Goal: Register for event/course

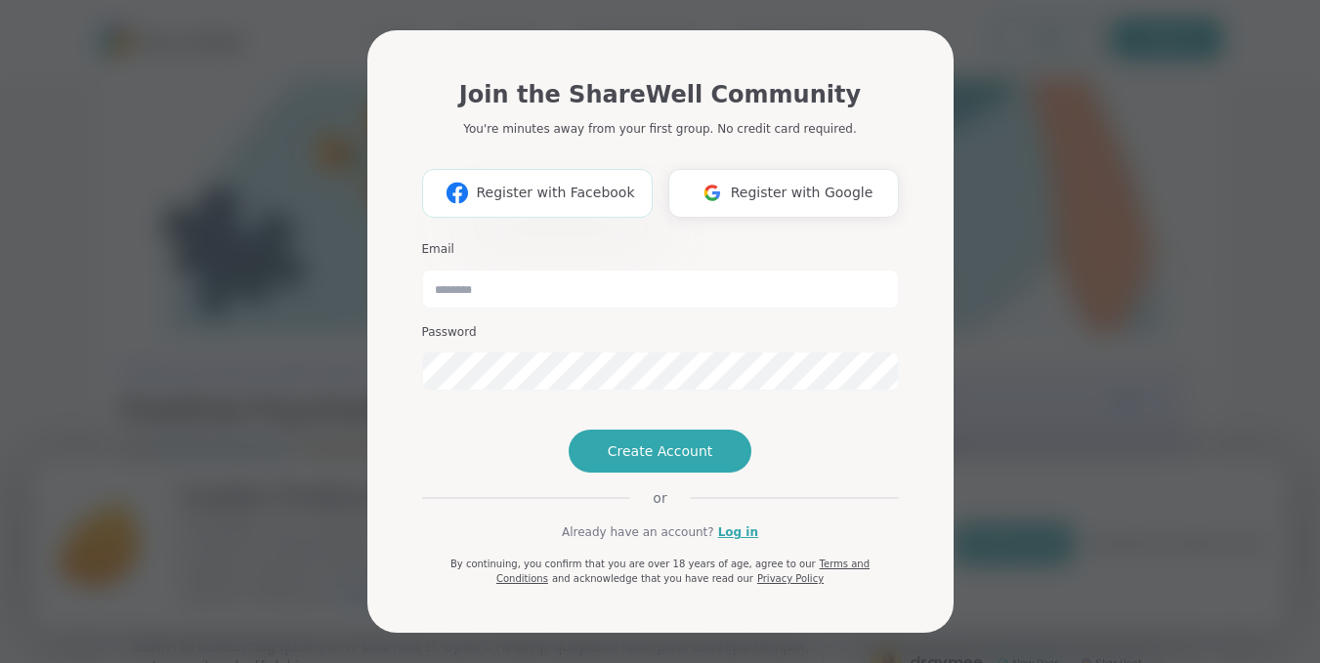
click at [572, 183] on span "Register with Facebook" at bounding box center [555, 193] width 158 height 21
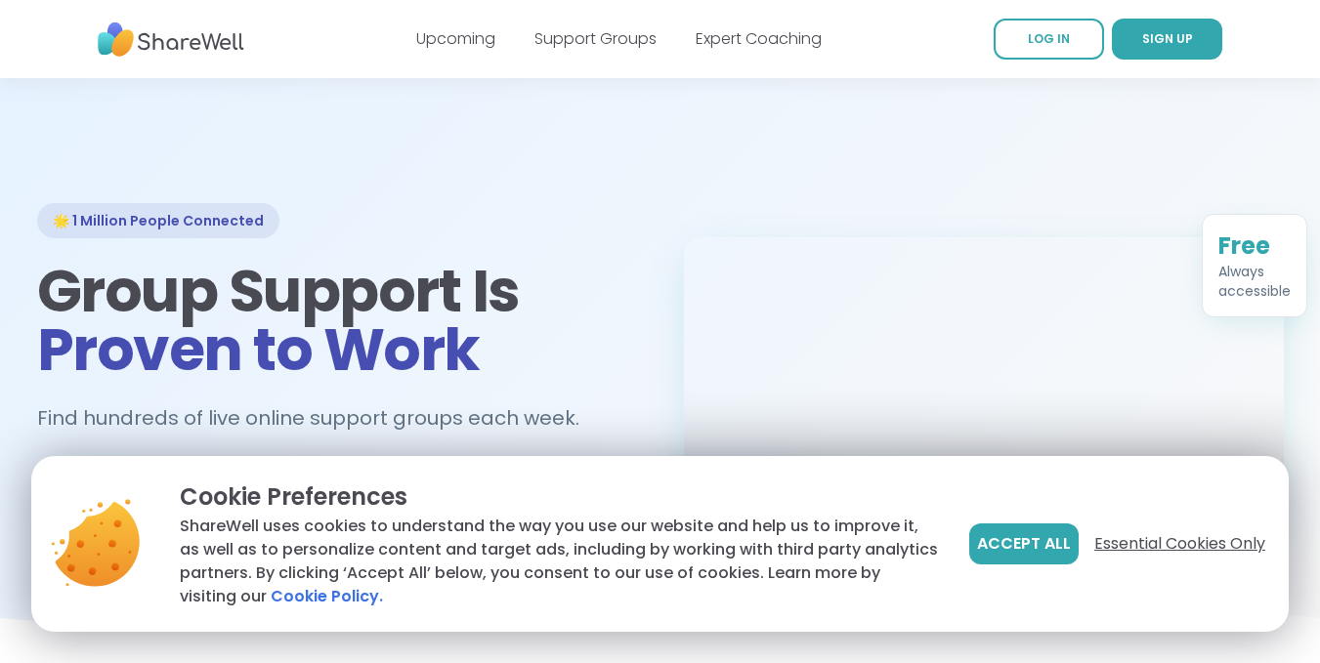
click at [1145, 547] on span "Essential Cookies Only" at bounding box center [1179, 544] width 171 height 23
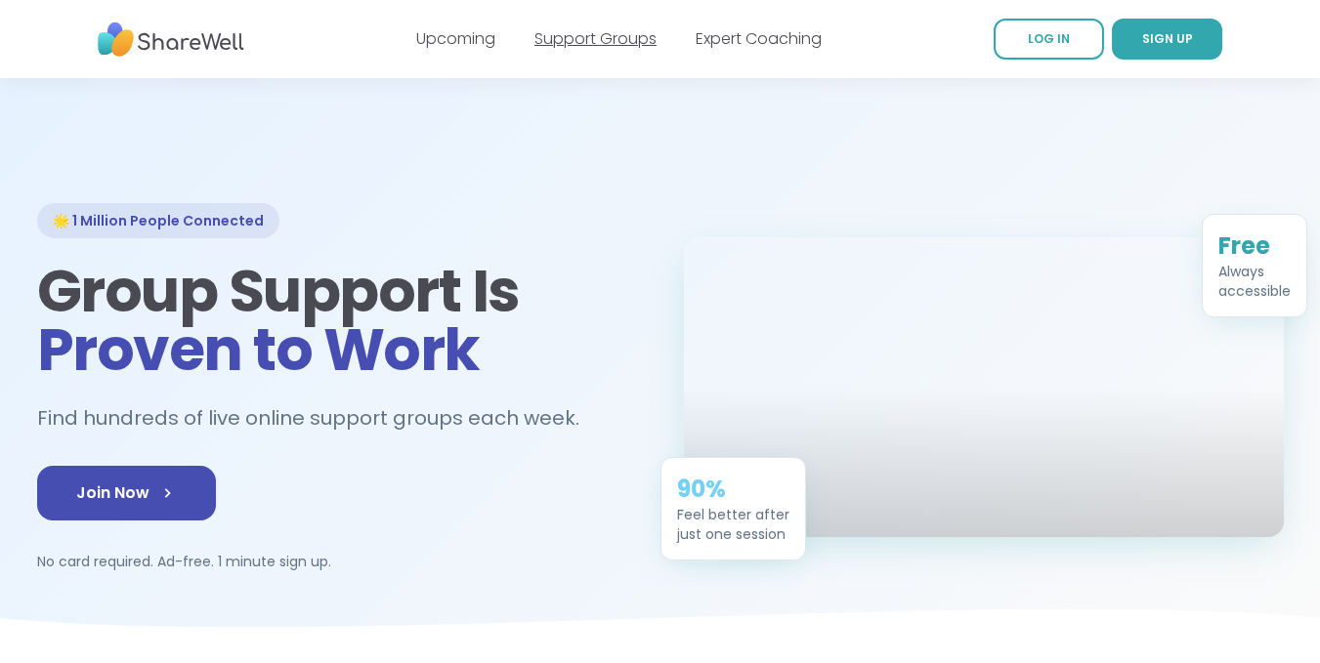
click at [582, 40] on link "Support Groups" at bounding box center [596, 38] width 122 height 22
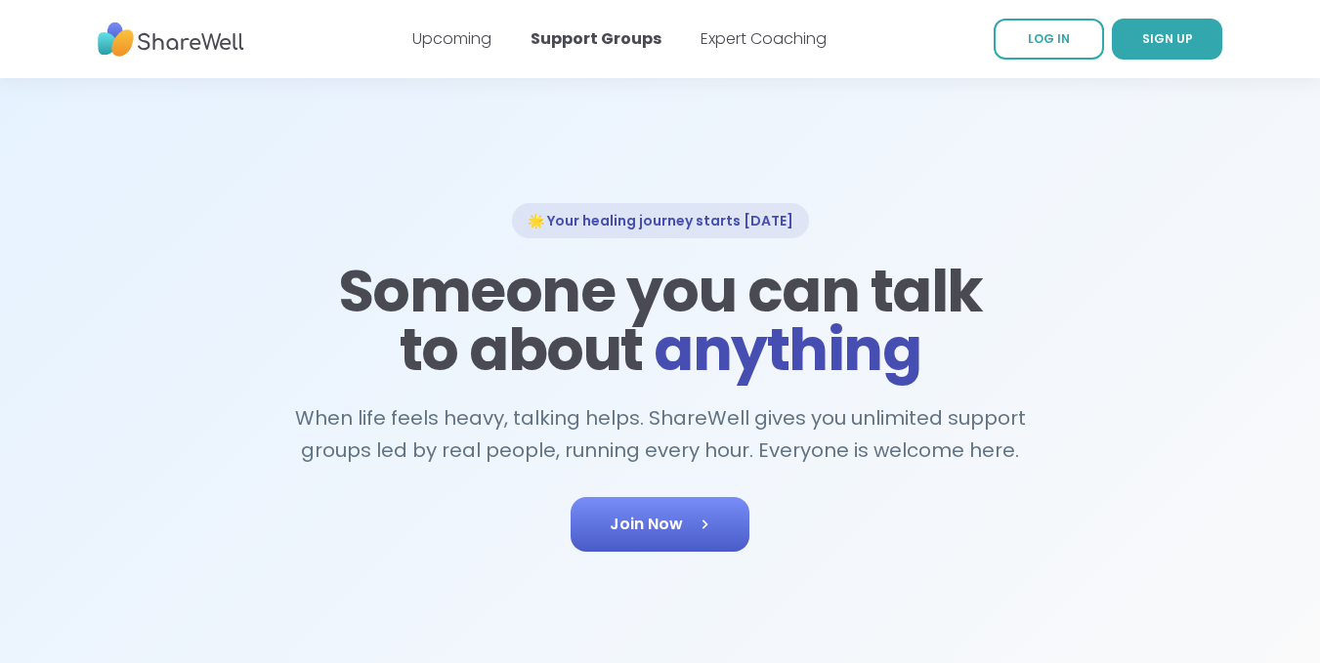
click at [626, 529] on span "Join Now" at bounding box center [660, 524] width 101 height 23
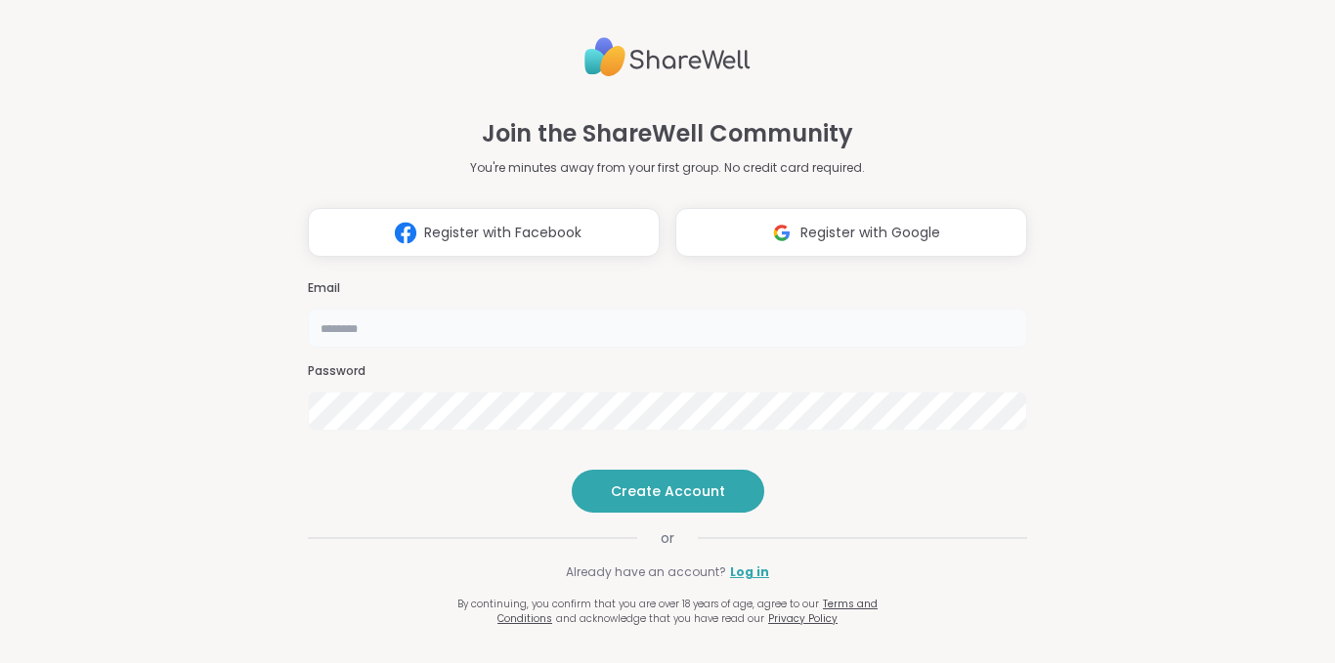
click at [378, 309] on input "email" at bounding box center [667, 328] width 719 height 39
type input "**********"
click at [620, 501] on span "Create Account" at bounding box center [668, 492] width 114 height 20
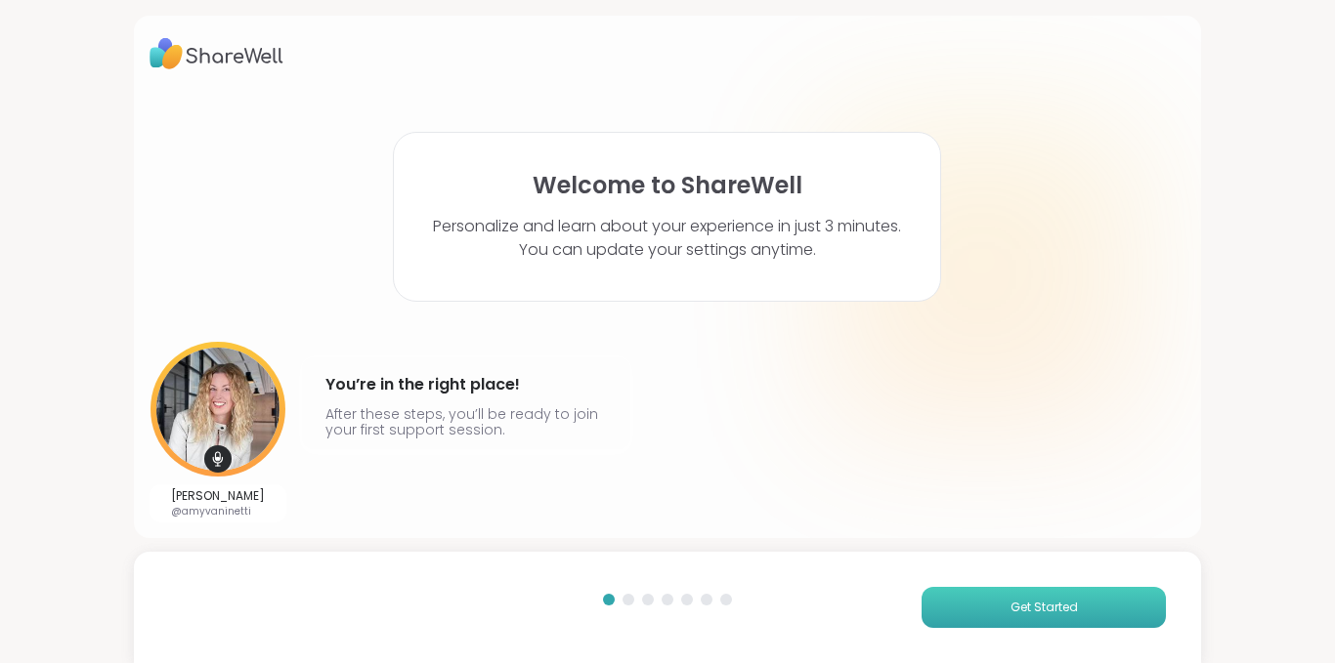
click at [1010, 606] on span "Get Started" at bounding box center [1043, 608] width 67 height 18
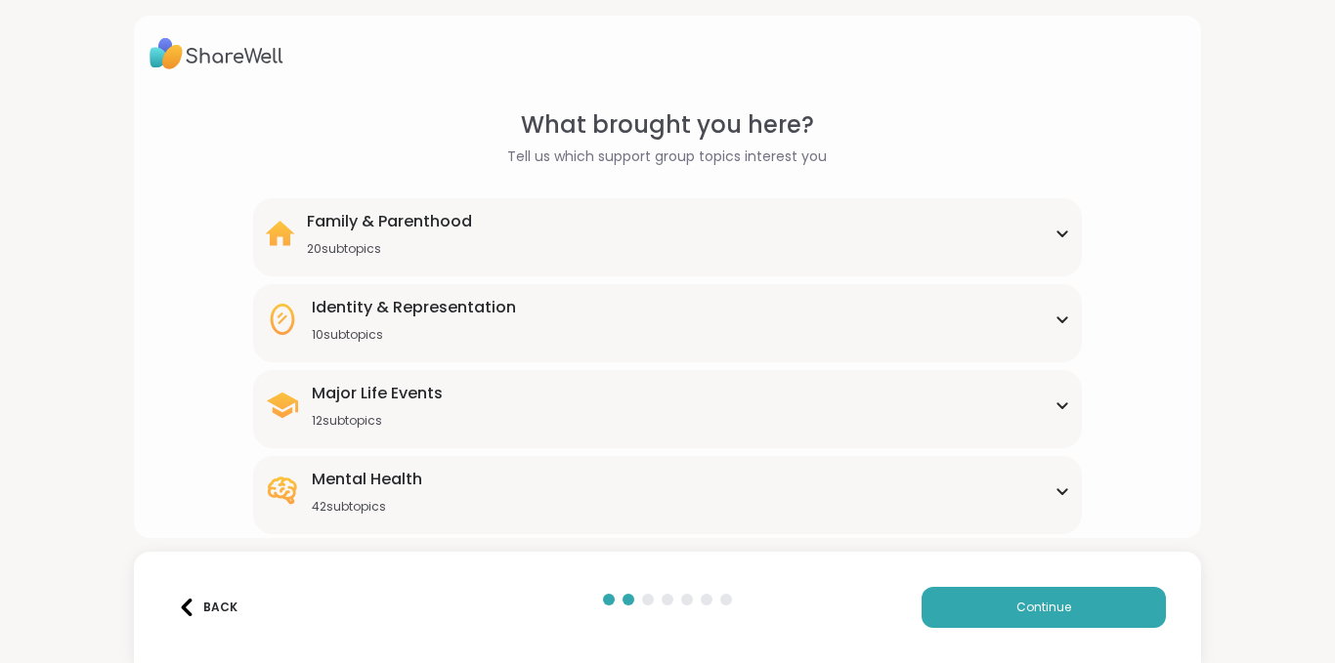
click at [1054, 489] on icon at bounding box center [1062, 492] width 16 height 10
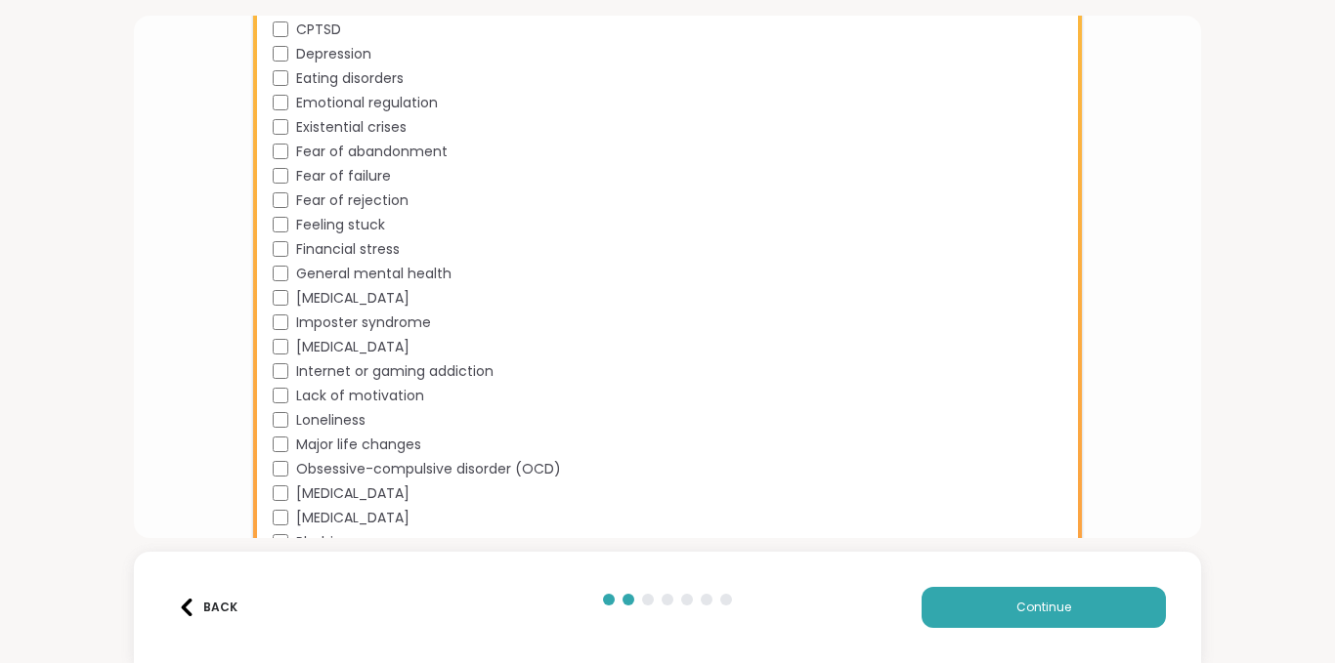
scroll to position [860, 0]
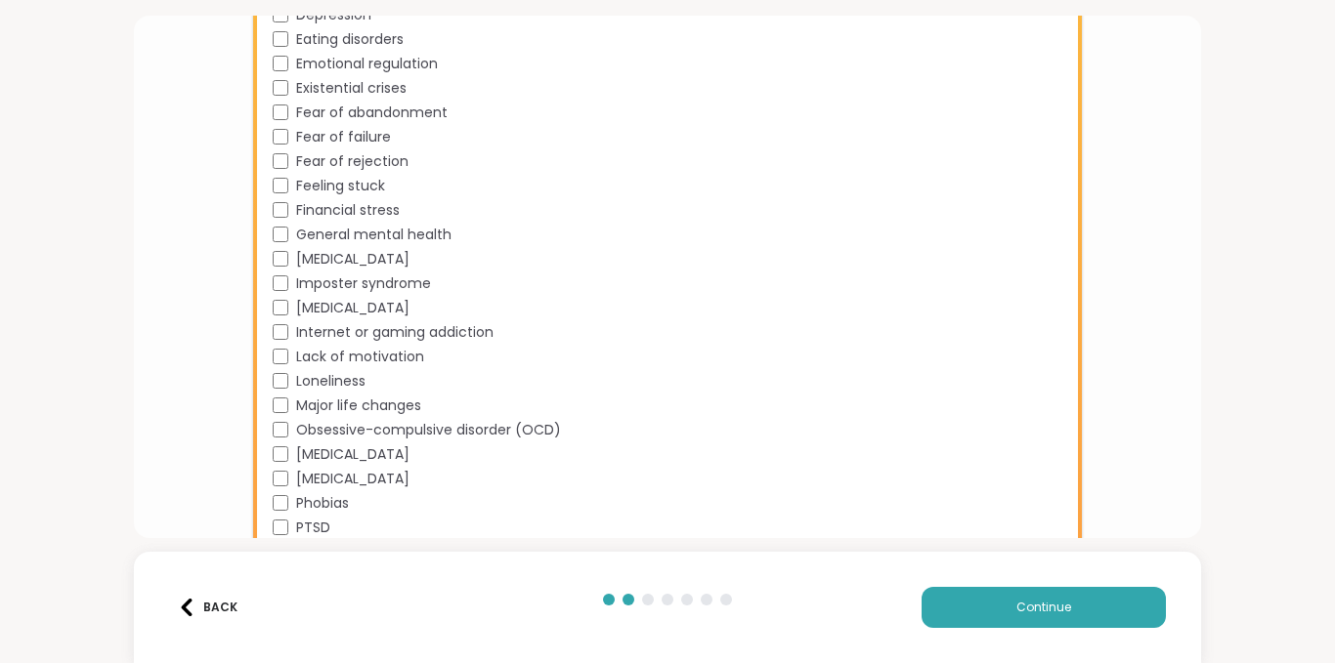
click at [820, 379] on div "Loneliness" at bounding box center [672, 381] width 798 height 21
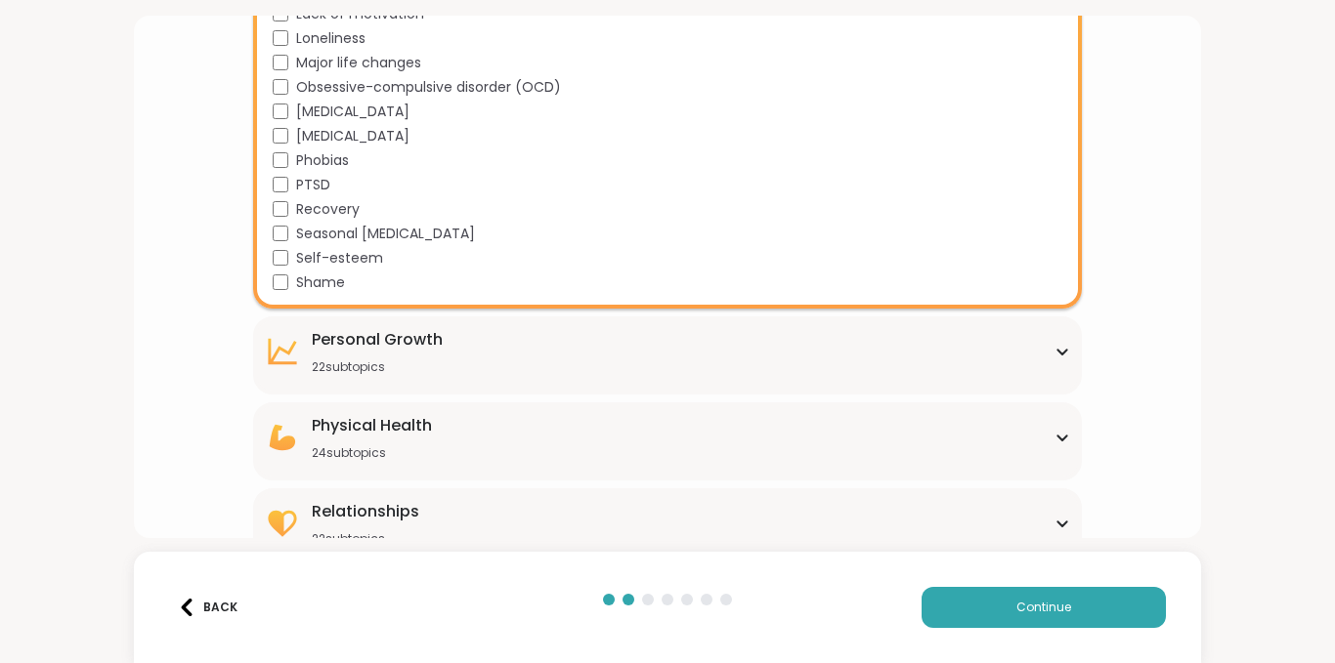
scroll to position [1231, 0]
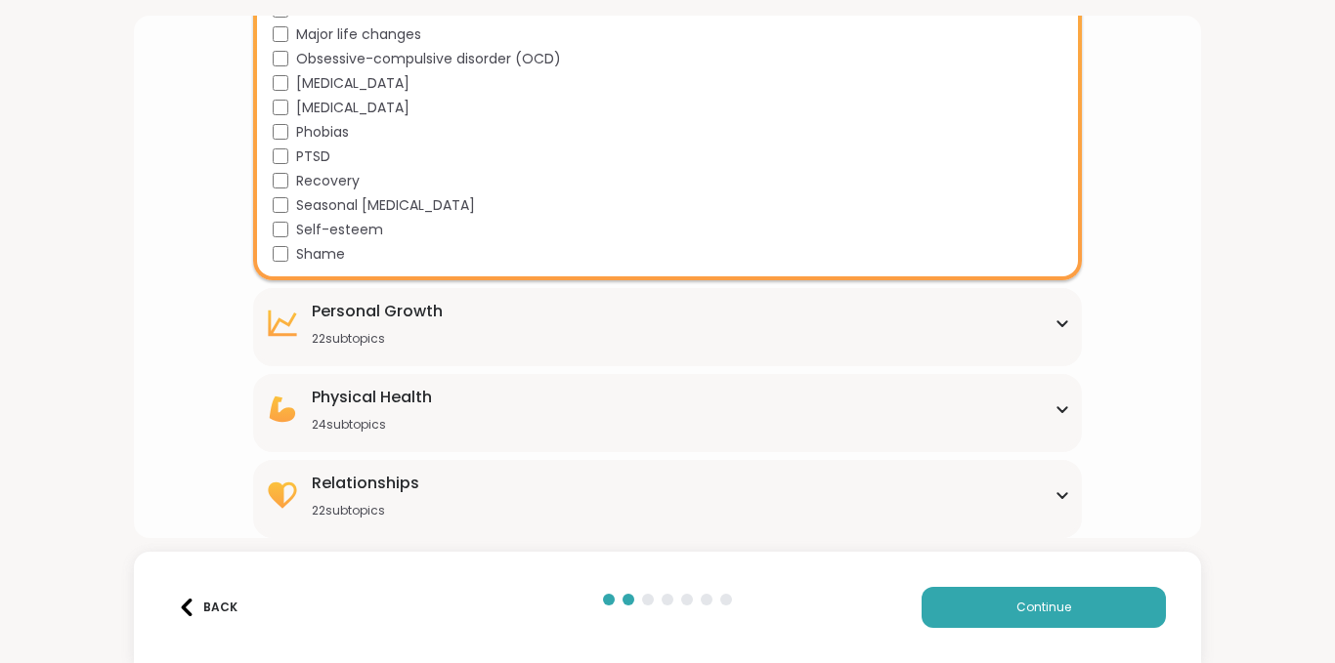
click at [1046, 328] on div "[MEDICAL_DATA] 22 subtopics" at bounding box center [668, 323] width 806 height 47
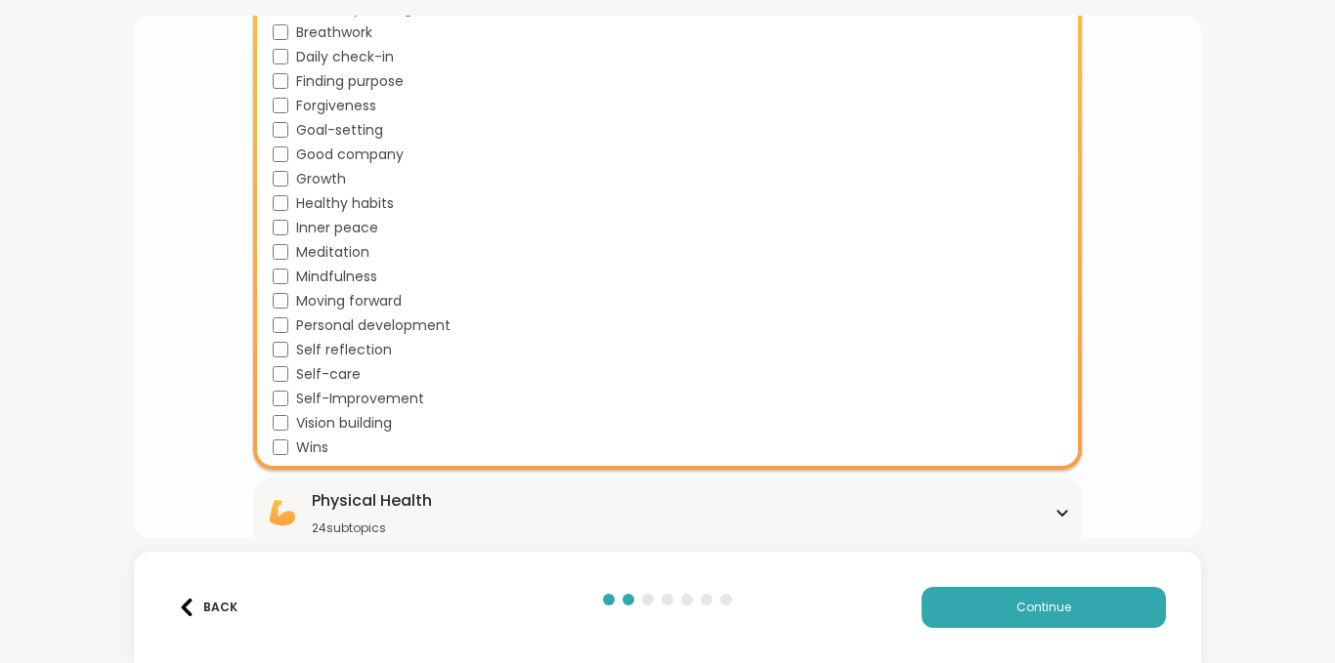
scroll to position [1685, 0]
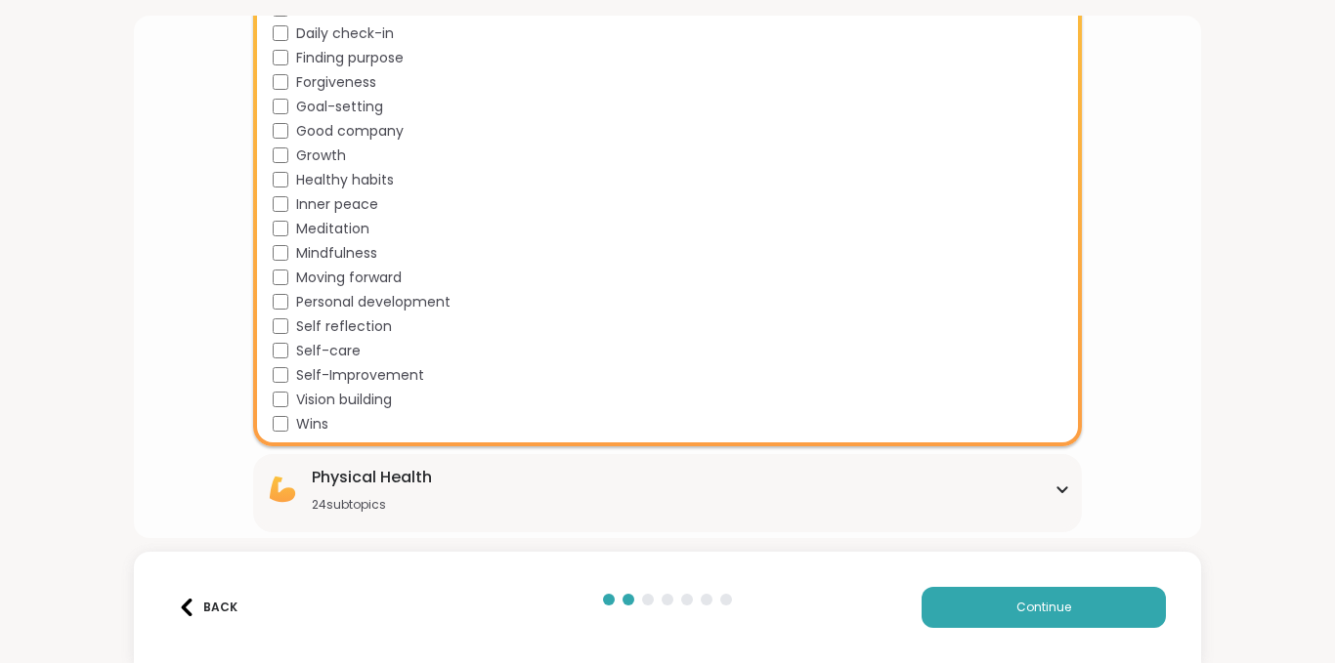
click at [1054, 493] on icon at bounding box center [1062, 490] width 16 height 10
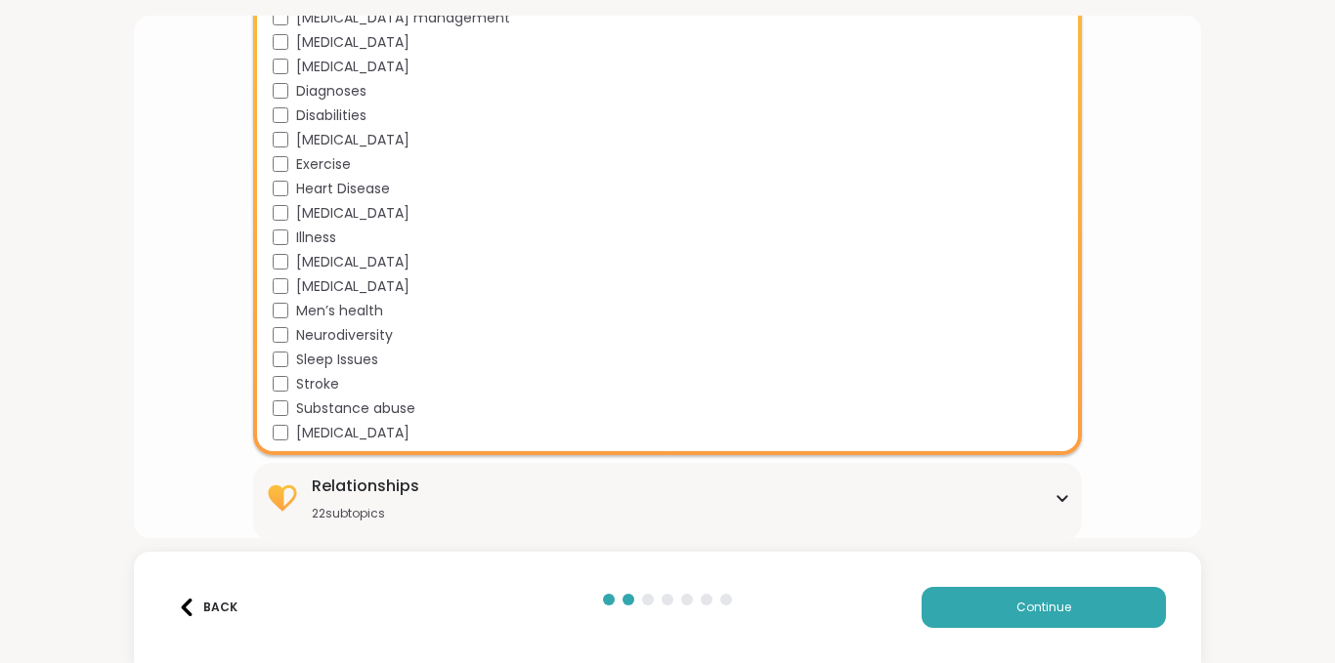
scroll to position [2347, 0]
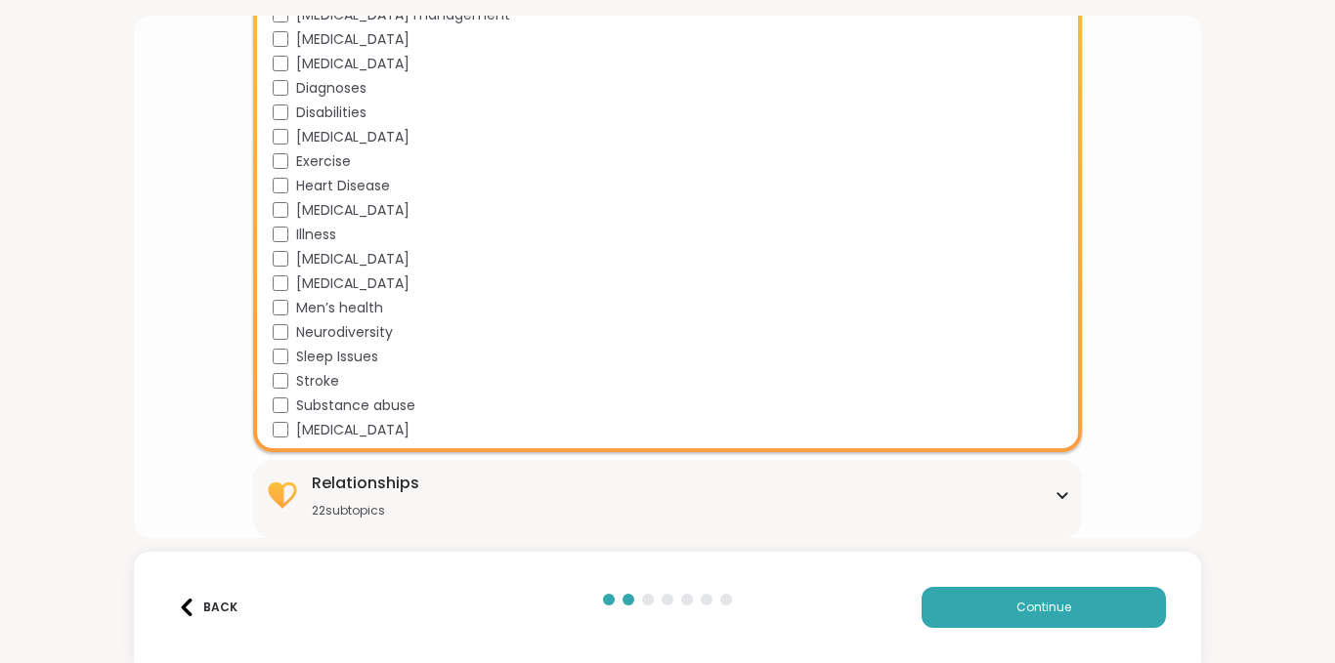
click at [1054, 499] on icon at bounding box center [1062, 496] width 16 height 10
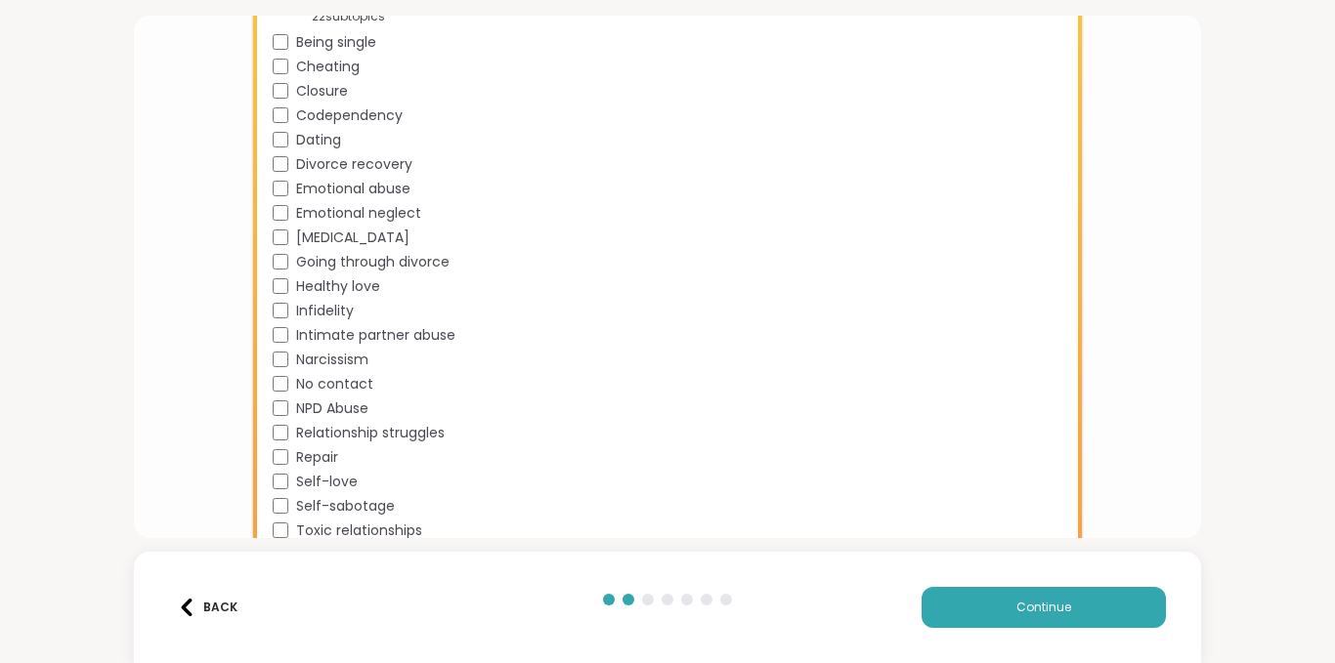
scroll to position [2881, 0]
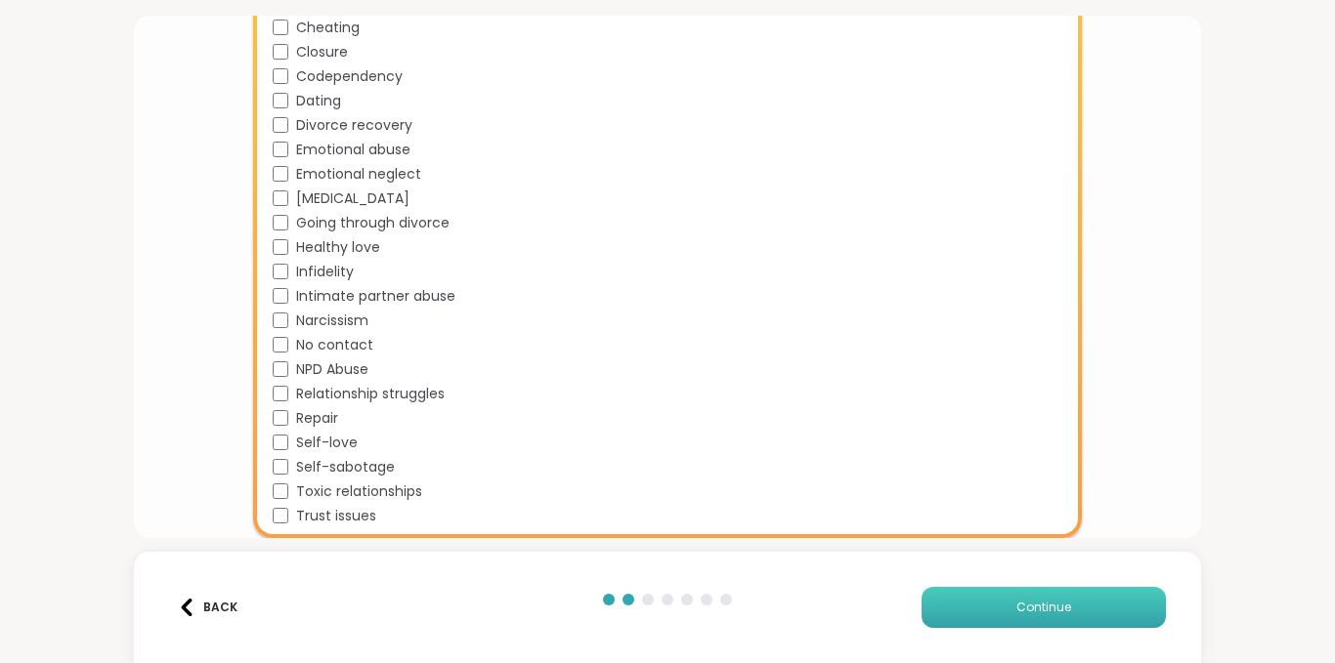
click at [1021, 609] on span "Continue" at bounding box center [1043, 608] width 55 height 18
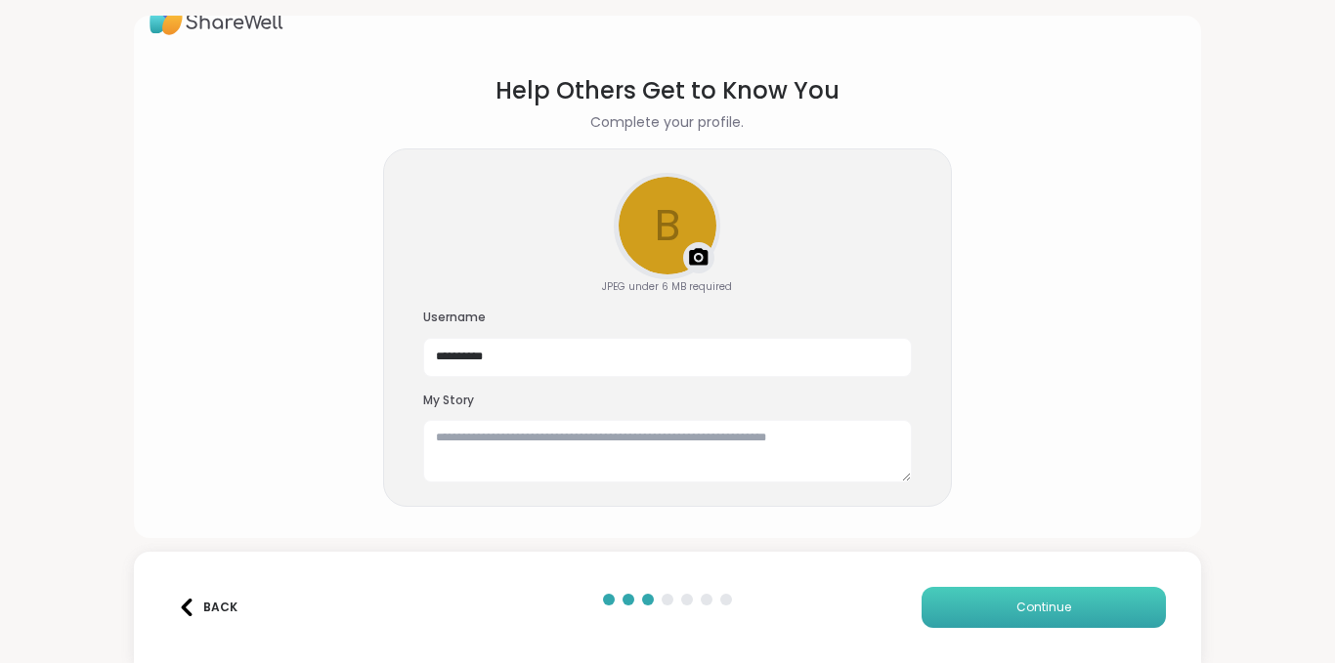
scroll to position [34, 0]
click at [651, 227] on div "Upload a profile photo" at bounding box center [667, 226] width 103 height 103
click at [683, 241] on div "Upload a profile photo" at bounding box center [667, 226] width 103 height 103
click at [660, 226] on div "Upload a profile photo" at bounding box center [667, 226] width 103 height 103
